Goal: Task Accomplishment & Management: Use online tool/utility

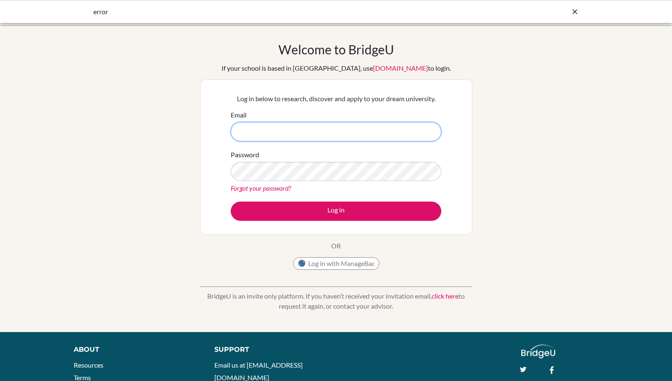
click at [251, 124] on input "Email" at bounding box center [336, 131] width 210 height 19
type input "jstevenson@wesleyinterschool.org"
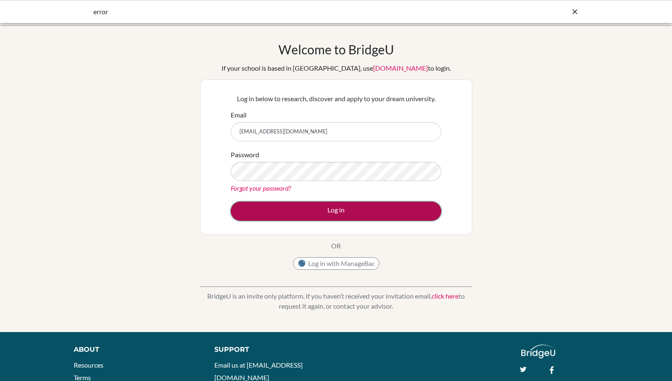
click at [298, 219] on button "Log in" at bounding box center [336, 211] width 210 height 19
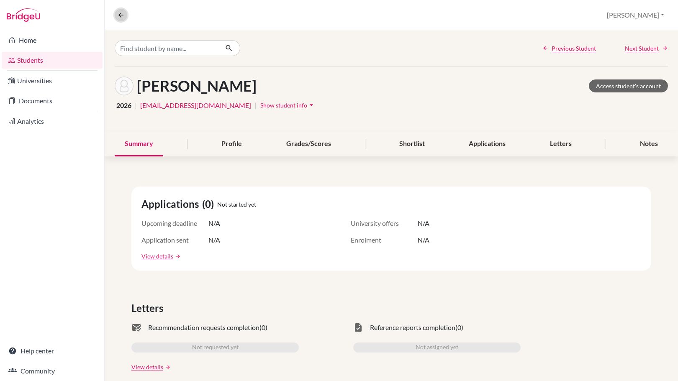
click at [123, 13] on icon at bounding box center [121, 15] width 8 height 8
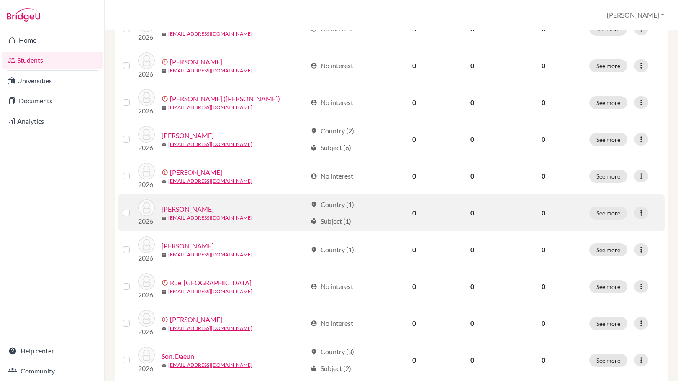
scroll to position [167, 0]
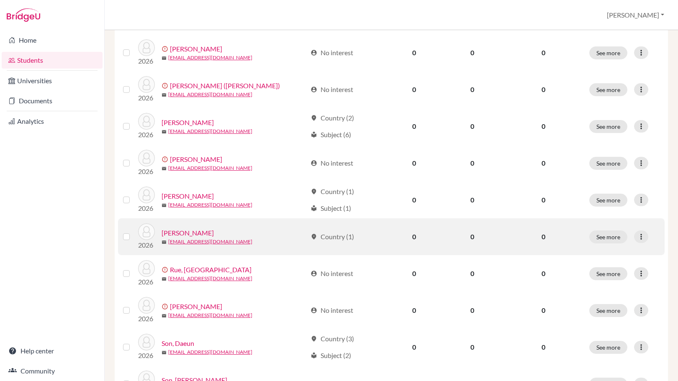
click at [291, 231] on div "McCullough, Isaiah" at bounding box center [234, 233] width 145 height 10
click at [187, 236] on link "McCullough, Isaiah" at bounding box center [188, 233] width 52 height 10
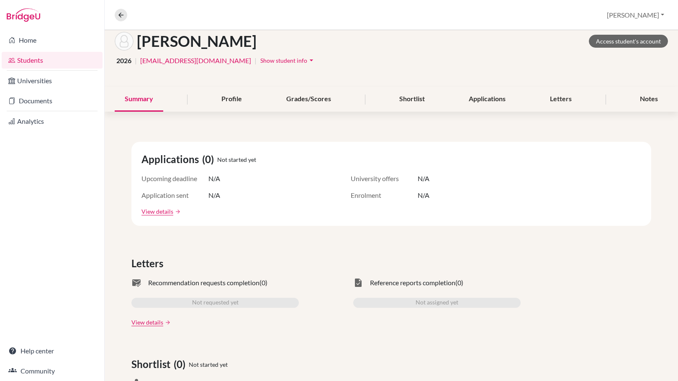
scroll to position [111, 0]
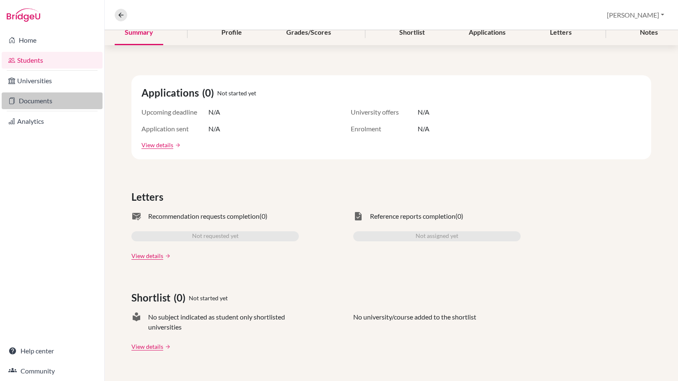
click at [52, 99] on link "Documents" at bounding box center [52, 100] width 101 height 17
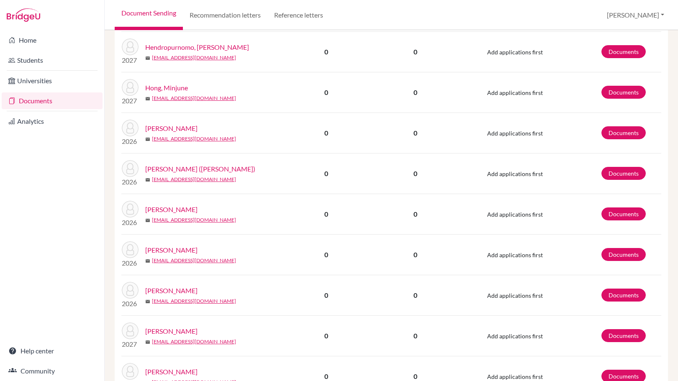
scroll to position [558, 0]
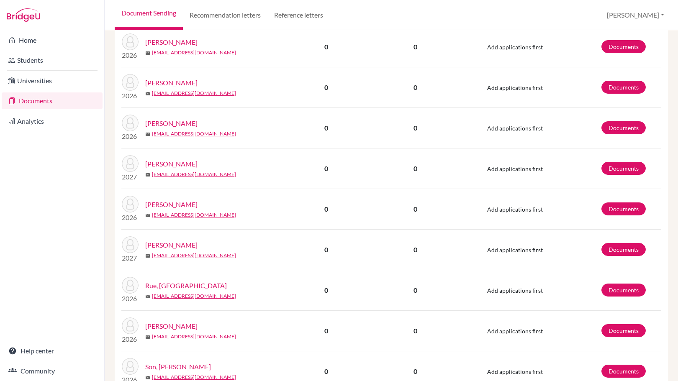
click at [187, 203] on link "[PERSON_NAME]" at bounding box center [171, 205] width 52 height 10
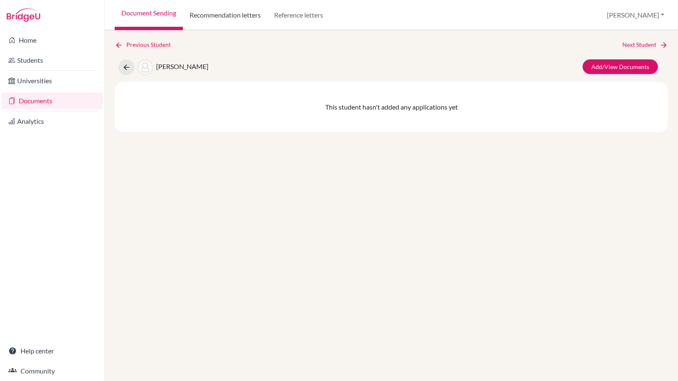
click at [224, 14] on link "Recommendation letters" at bounding box center [225, 15] width 85 height 30
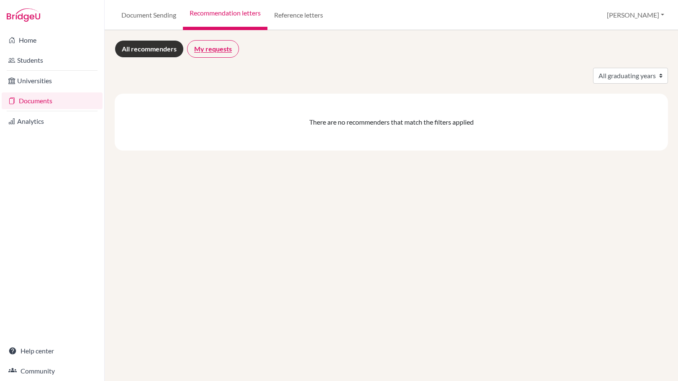
click at [218, 45] on link "My requests" at bounding box center [213, 49] width 52 height 18
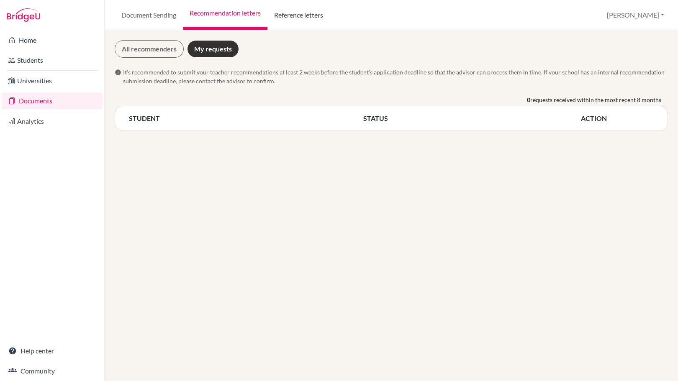
click at [308, 14] on link "Reference letters" at bounding box center [298, 15] width 62 height 30
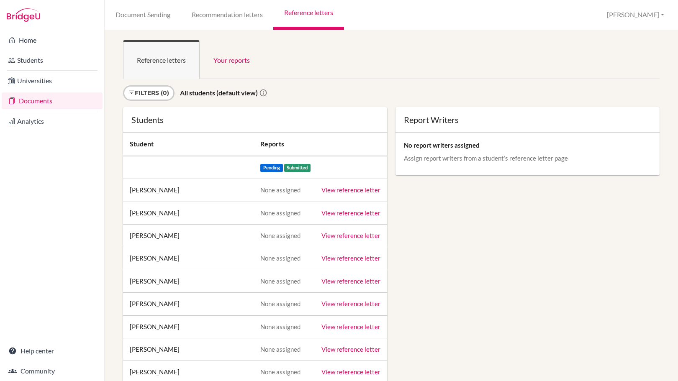
click at [354, 190] on link "View reference letter" at bounding box center [350, 190] width 59 height 8
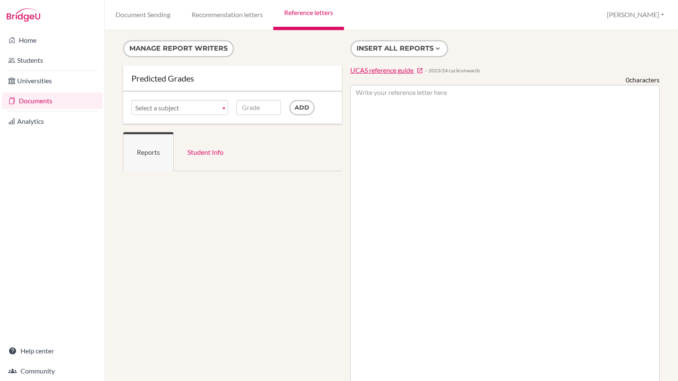
click at [365, 71] on span "UCAS reference guide" at bounding box center [381, 70] width 63 height 8
click at [195, 103] on span "Select a subject" at bounding box center [176, 107] width 82 height 15
click at [242, 87] on div "Predicted Grades" at bounding box center [232, 79] width 219 height 26
click at [247, 15] on link "Recommendation letters" at bounding box center [227, 15] width 92 height 30
